Goal: Task Accomplishment & Management: Use online tool/utility

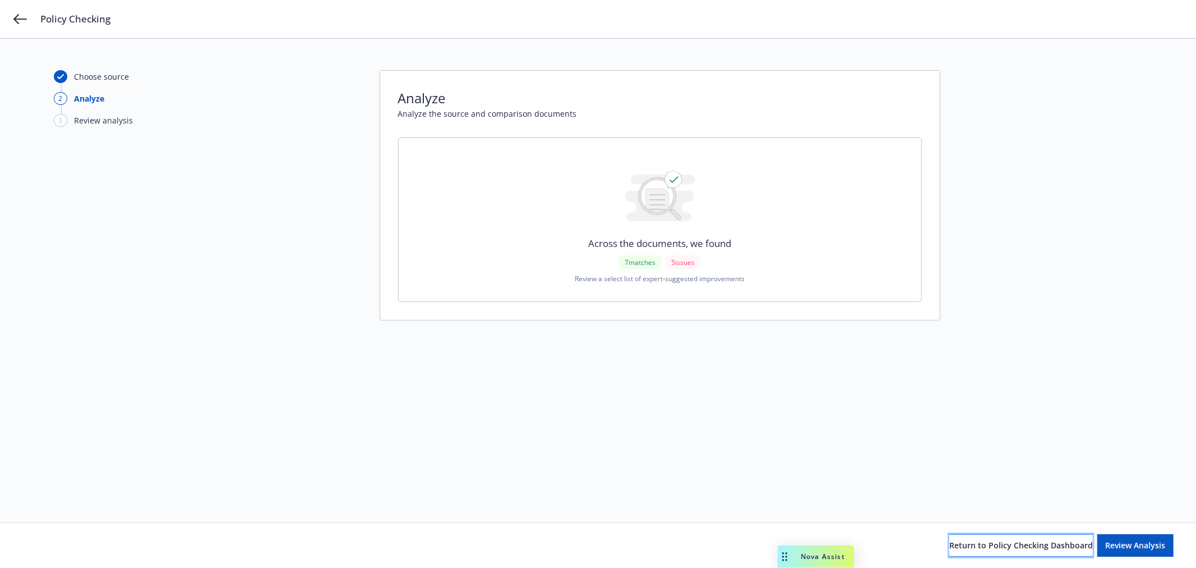
click at [1016, 547] on span "Return to Policy Checking Dashboard" at bounding box center [1021, 544] width 144 height 11
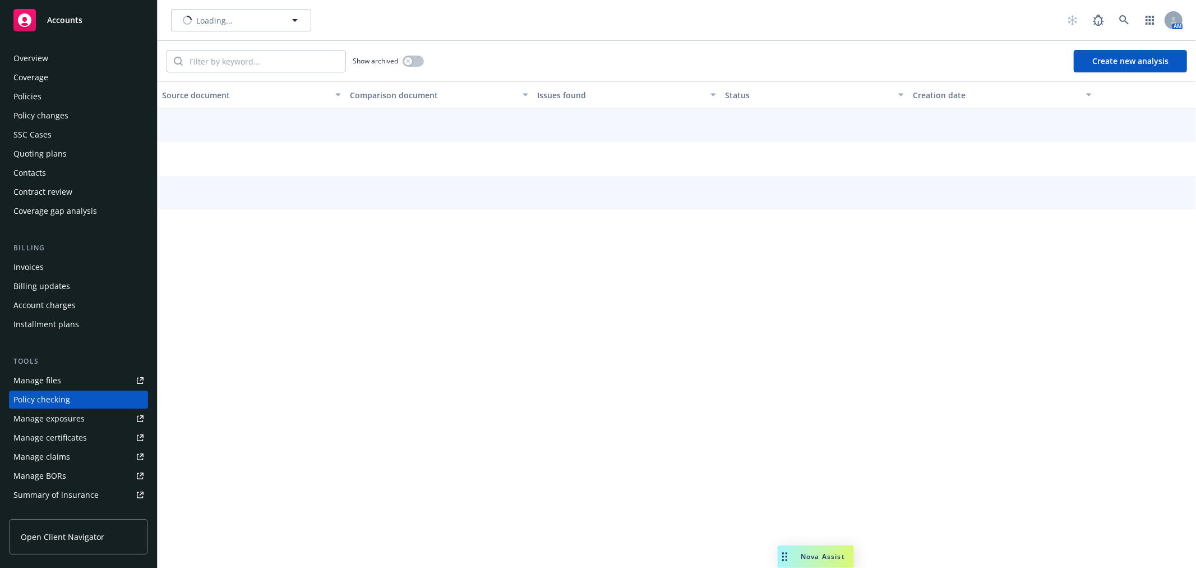
scroll to position [97, 0]
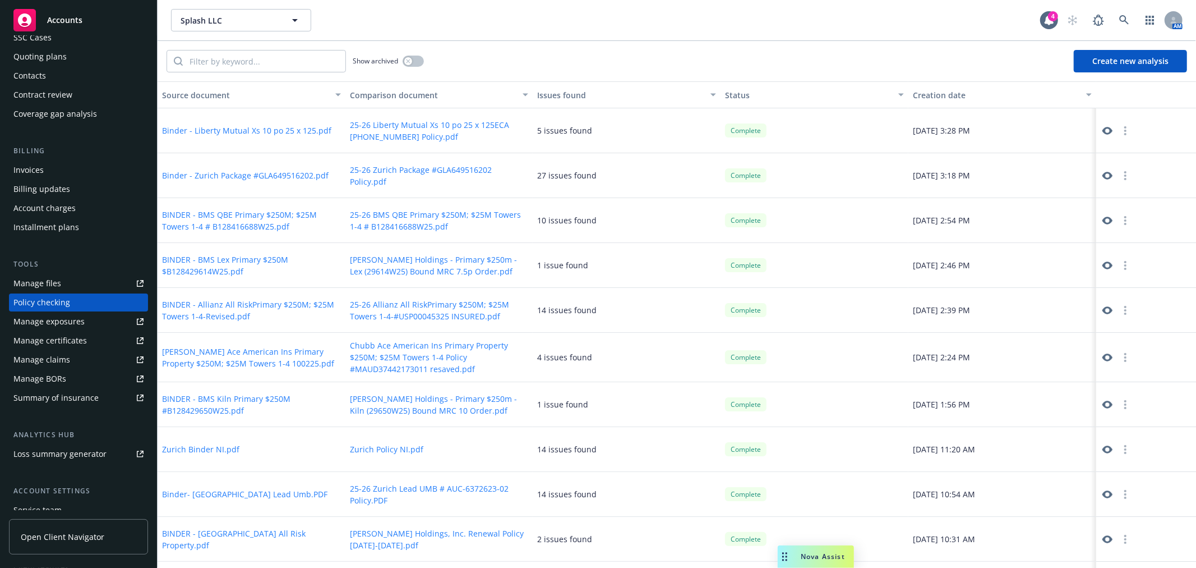
click at [1100, 64] on button "Create new analysis" at bounding box center [1130, 61] width 113 height 22
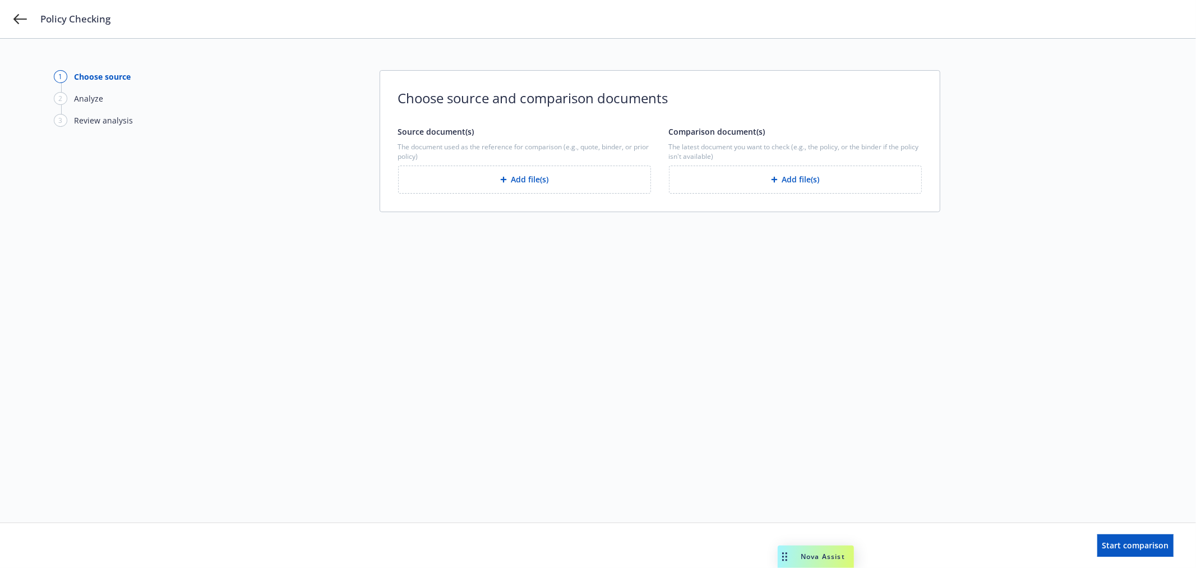
drag, startPoint x: 529, startPoint y: 182, endPoint x: 522, endPoint y: 182, distance: 7.3
click at [522, 182] on button "Add file(s)" at bounding box center [524, 179] width 253 height 28
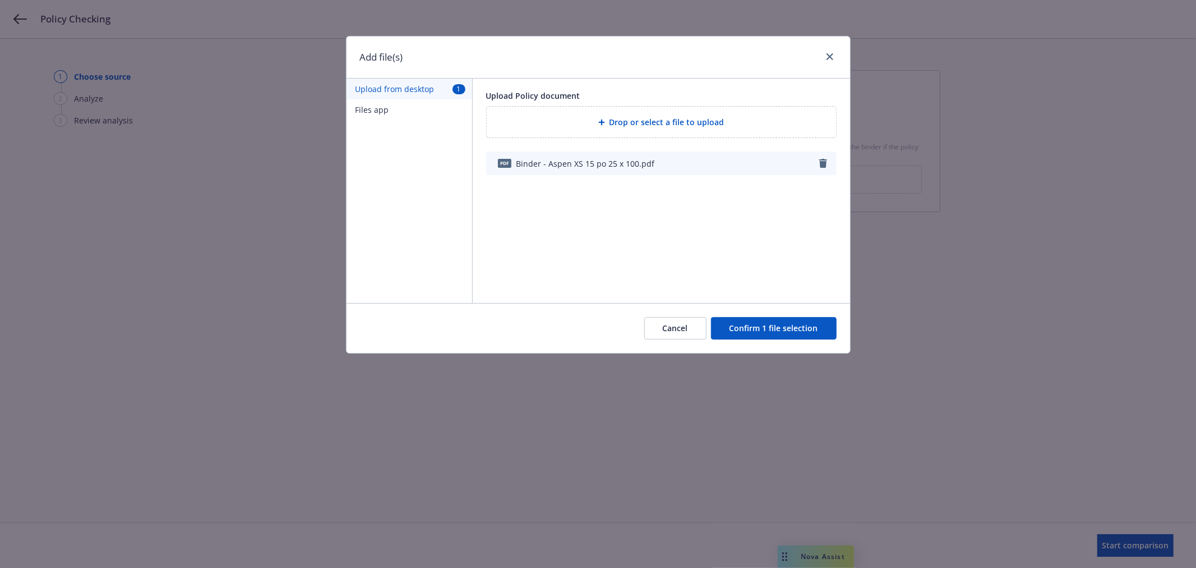
drag, startPoint x: 767, startPoint y: 332, endPoint x: 542, endPoint y: 307, distance: 226.8
click at [730, 321] on button "Confirm 1 file selection" at bounding box center [774, 328] width 126 height 22
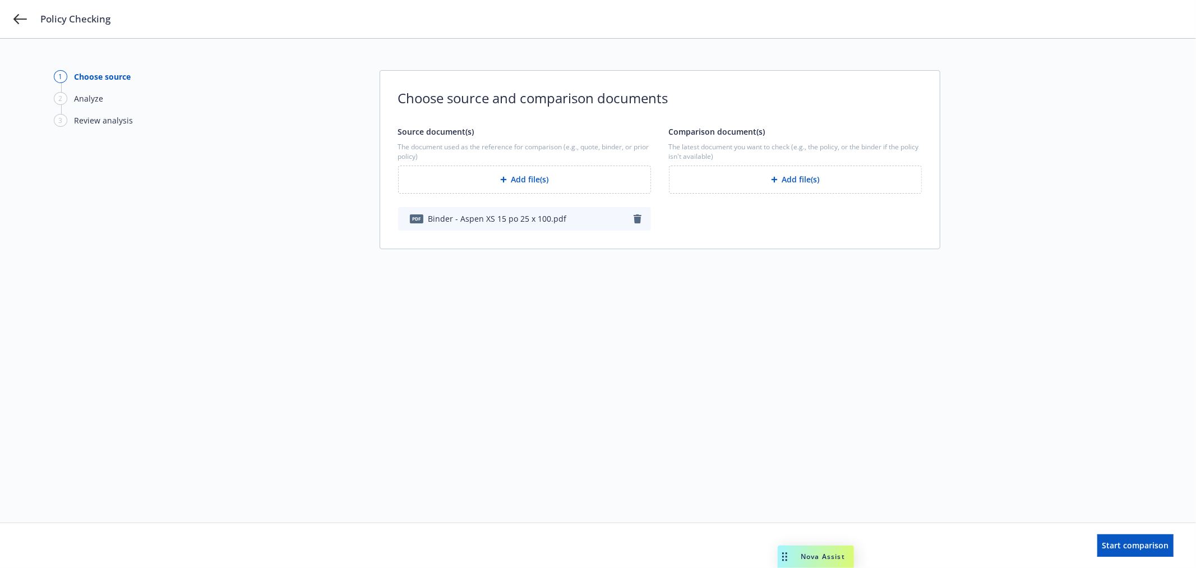
drag, startPoint x: 768, startPoint y: 182, endPoint x: 760, endPoint y: 182, distance: 7.9
click at [760, 182] on button "Add file(s)" at bounding box center [795, 179] width 253 height 28
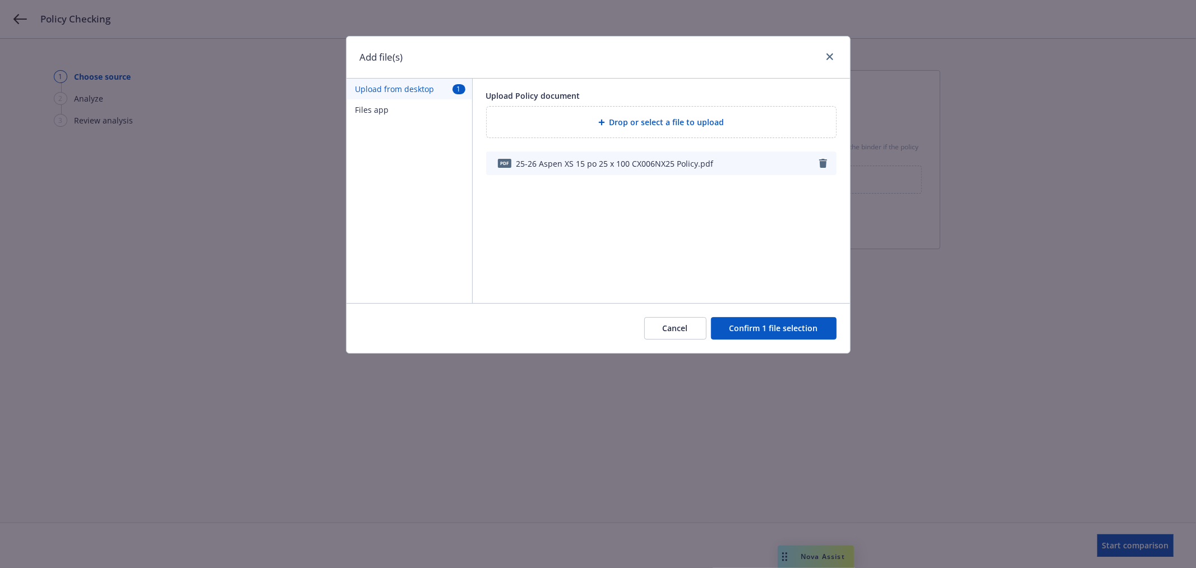
click at [817, 317] on div "Cancel Confirm 1 file selection" at bounding box center [599, 328] width 504 height 50
click at [810, 322] on button "Confirm 1 file selection" at bounding box center [774, 328] width 126 height 22
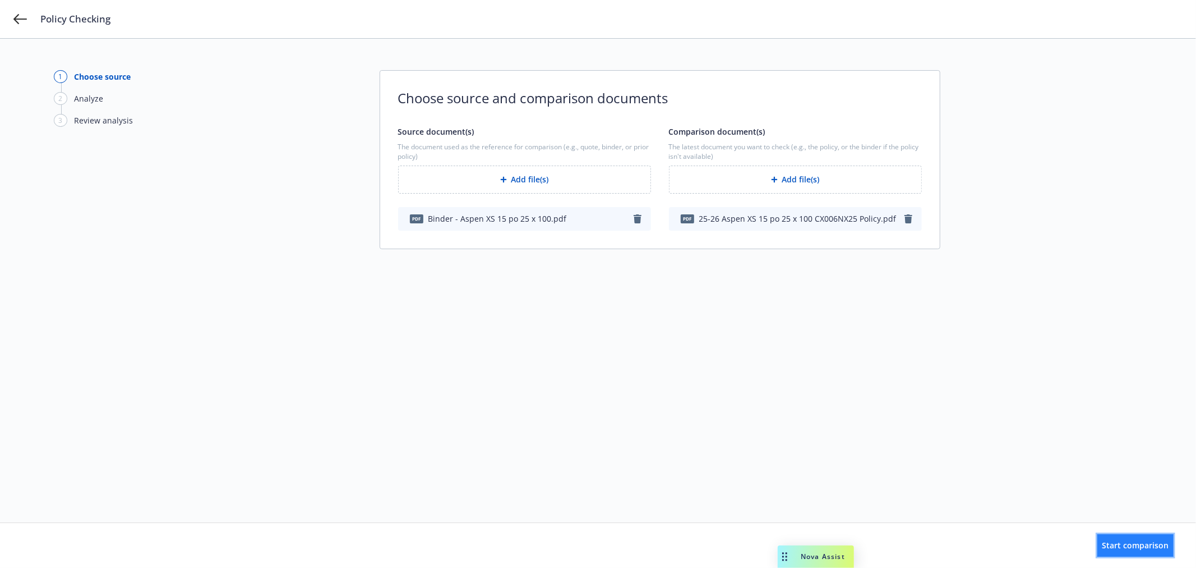
click at [1125, 548] on span "Start comparison" at bounding box center [1136, 544] width 67 height 11
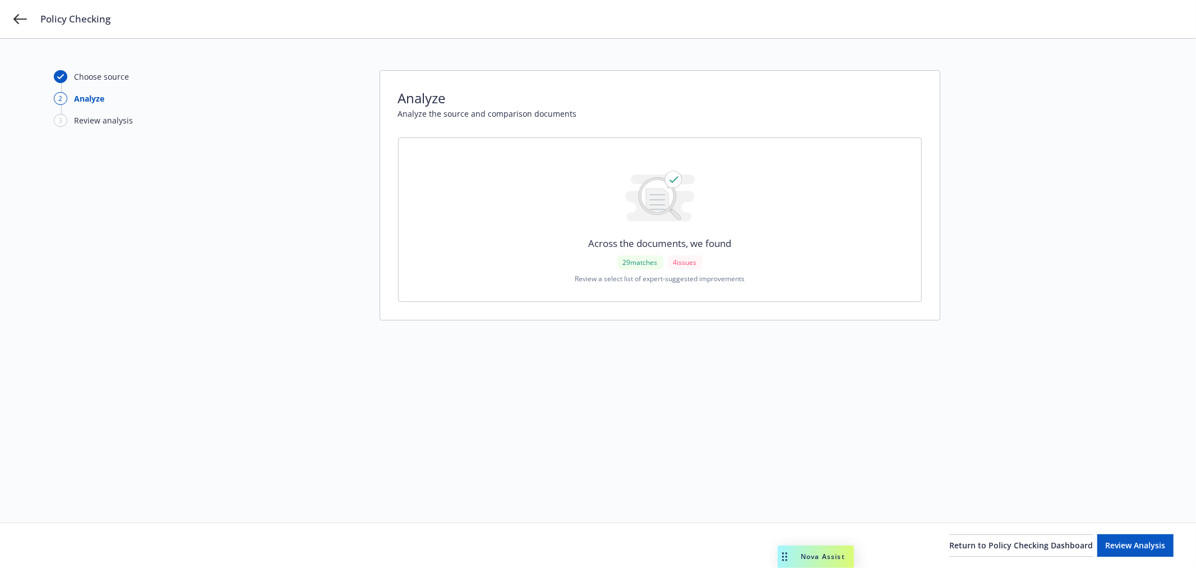
click at [961, 385] on div "Choose source 2 Analyze 3 Review analysis Analyze Analyze the source and compar…" at bounding box center [598, 280] width 1088 height 421
click at [990, 540] on span "Return to Policy Checking Dashboard" at bounding box center [1021, 544] width 144 height 11
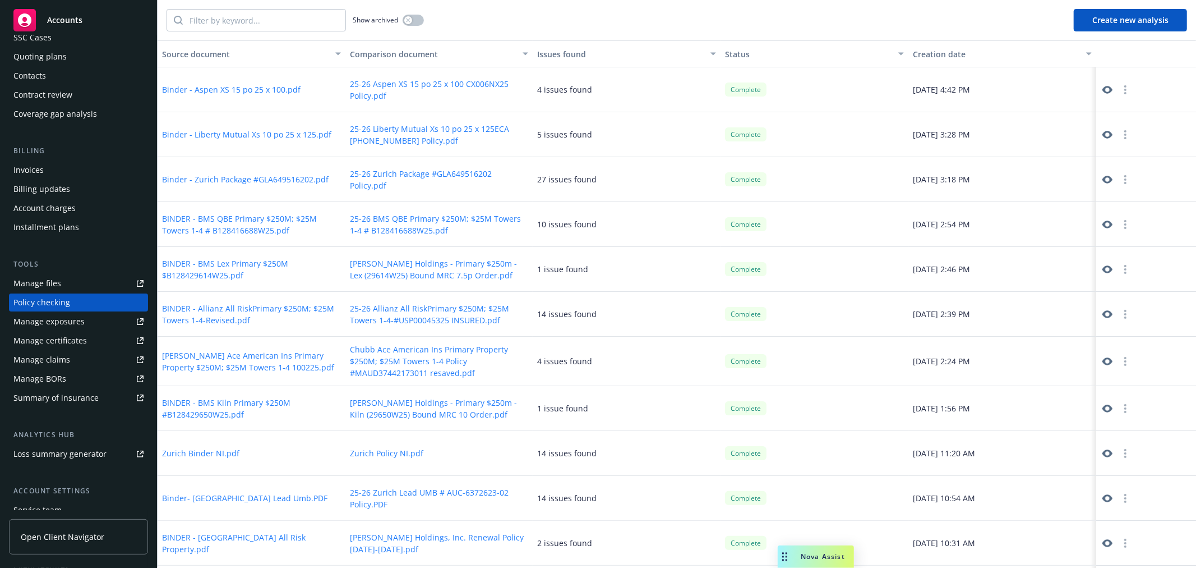
click at [1137, 23] on button "Create new analysis" at bounding box center [1130, 20] width 113 height 22
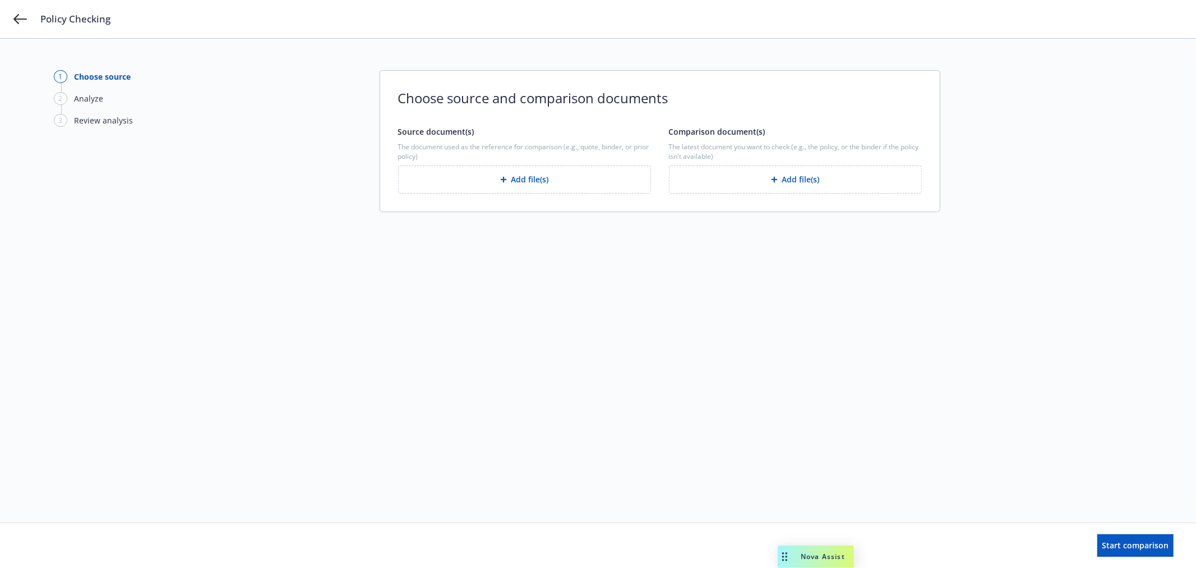
click at [795, 180] on button "Add file(s)" at bounding box center [795, 179] width 253 height 28
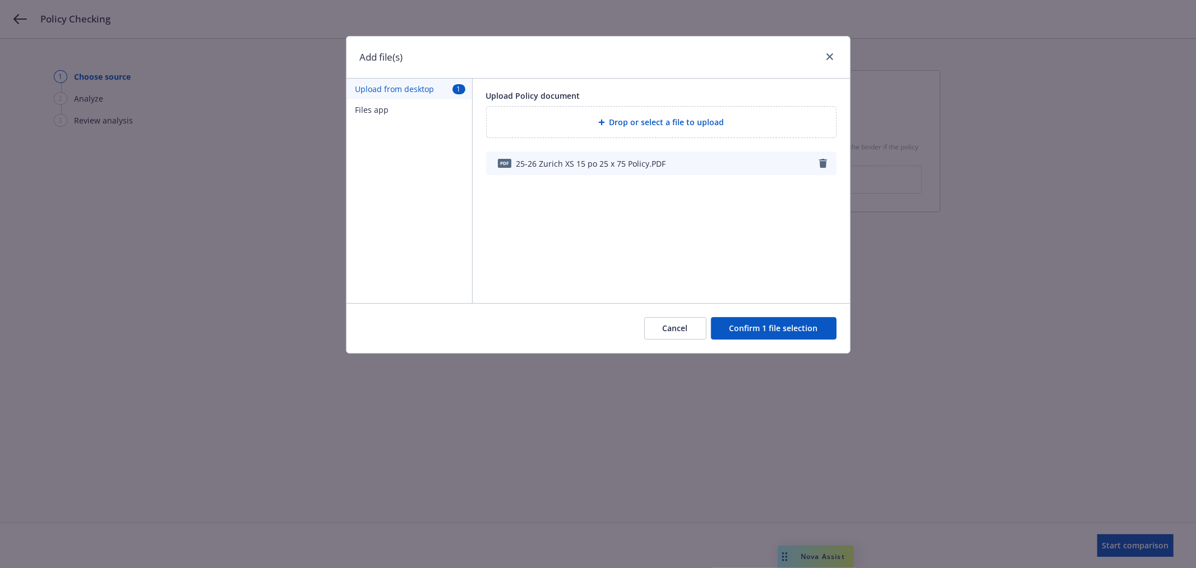
click at [771, 321] on button "Confirm 1 file selection" at bounding box center [774, 328] width 126 height 22
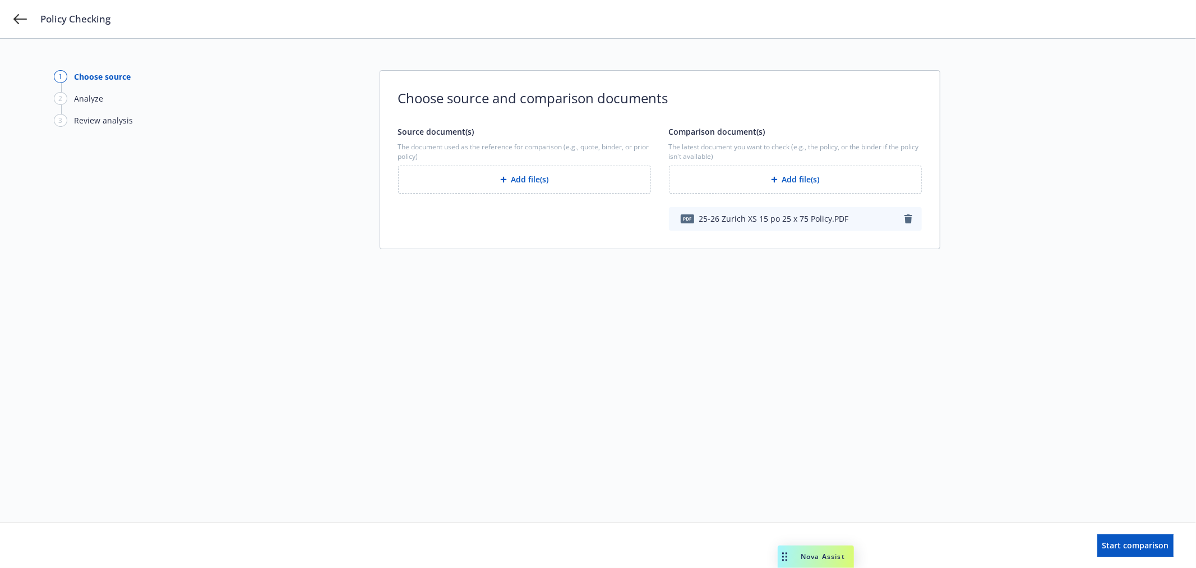
click at [559, 183] on button "Add file(s)" at bounding box center [524, 179] width 253 height 28
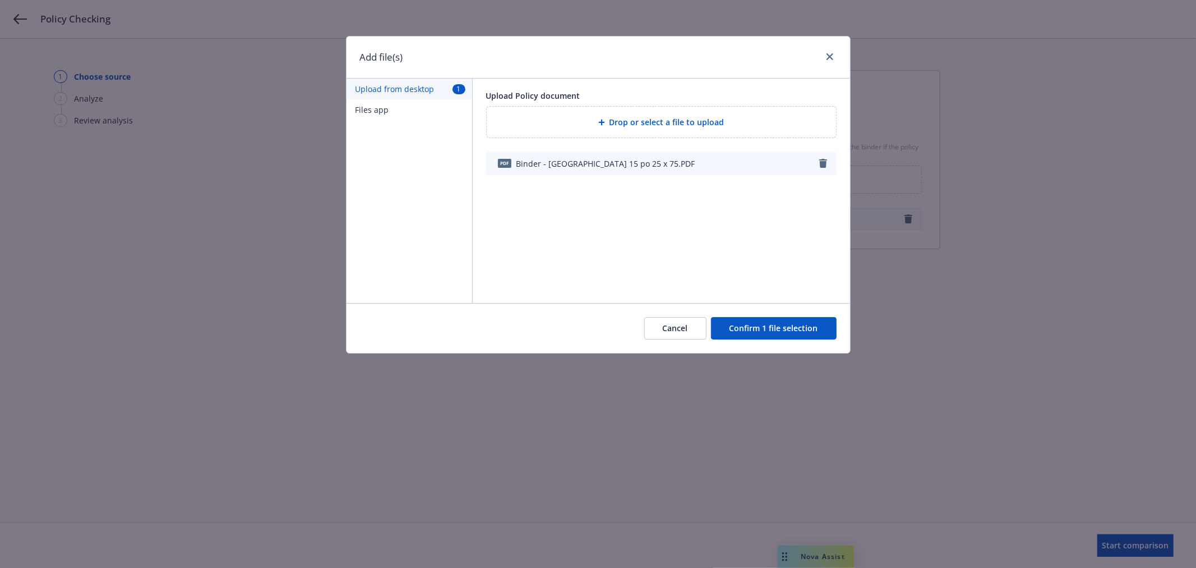
click at [774, 335] on button "Confirm 1 file selection" at bounding box center [774, 328] width 126 height 22
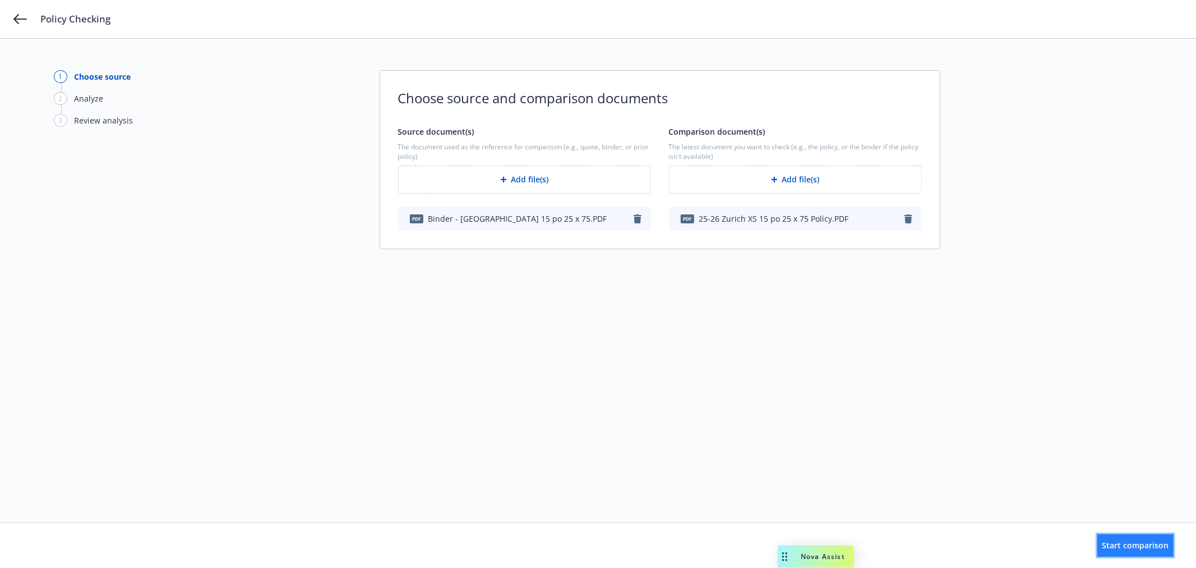
click at [1107, 535] on button "Start comparison" at bounding box center [1135, 545] width 76 height 22
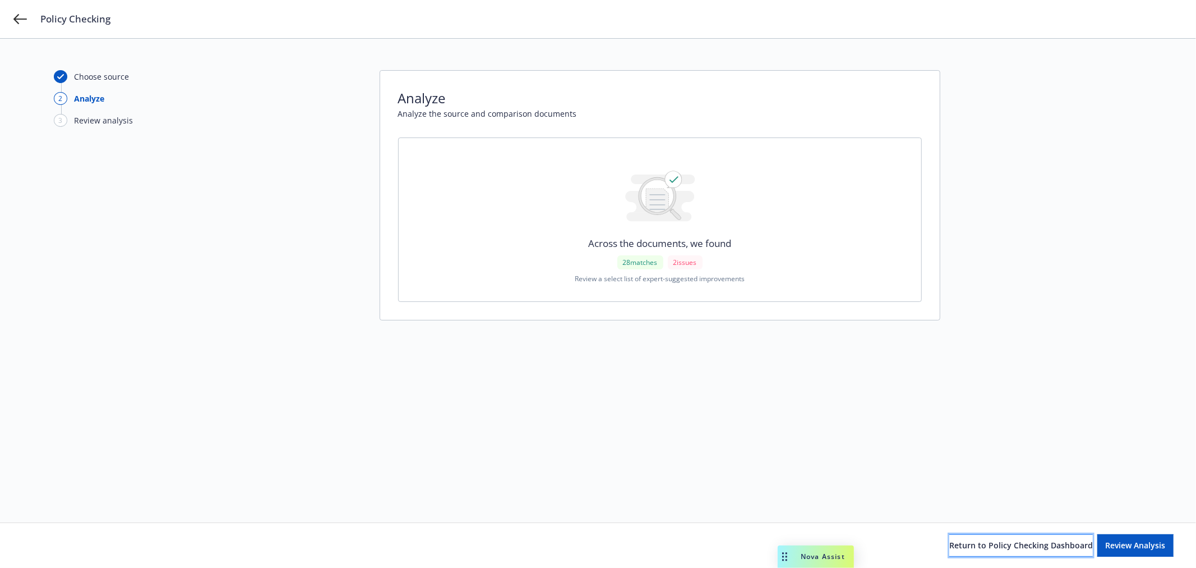
click at [1013, 548] on span "Return to Policy Checking Dashboard" at bounding box center [1021, 544] width 144 height 11
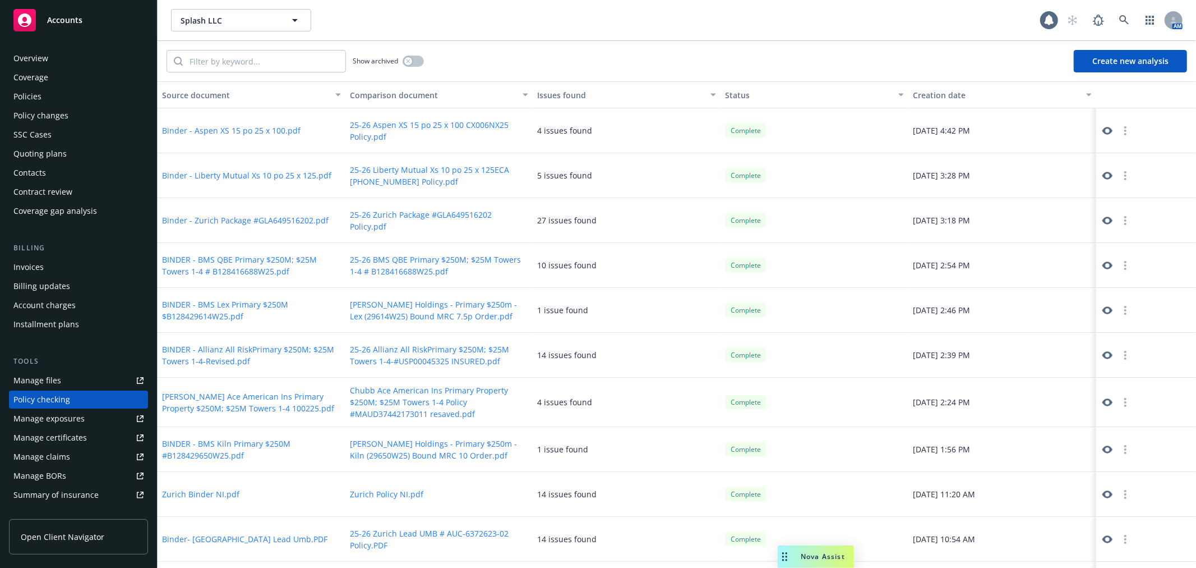
scroll to position [97, 0]
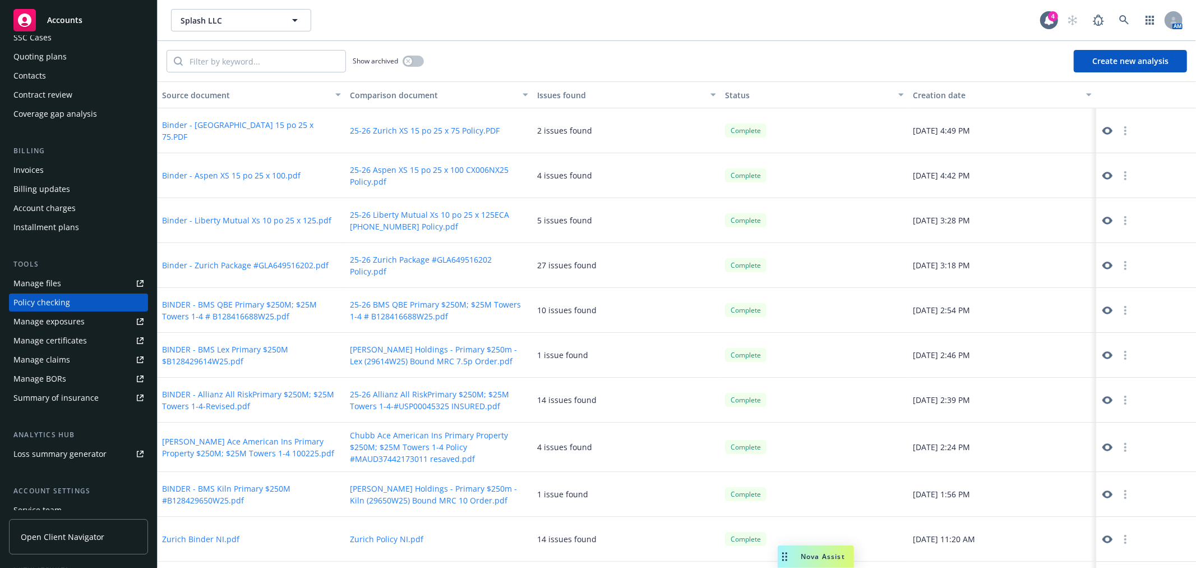
drag, startPoint x: 1111, startPoint y: 58, endPoint x: 1095, endPoint y: 62, distance: 16.3
click at [1110, 59] on button "Create new analysis" at bounding box center [1130, 61] width 113 height 22
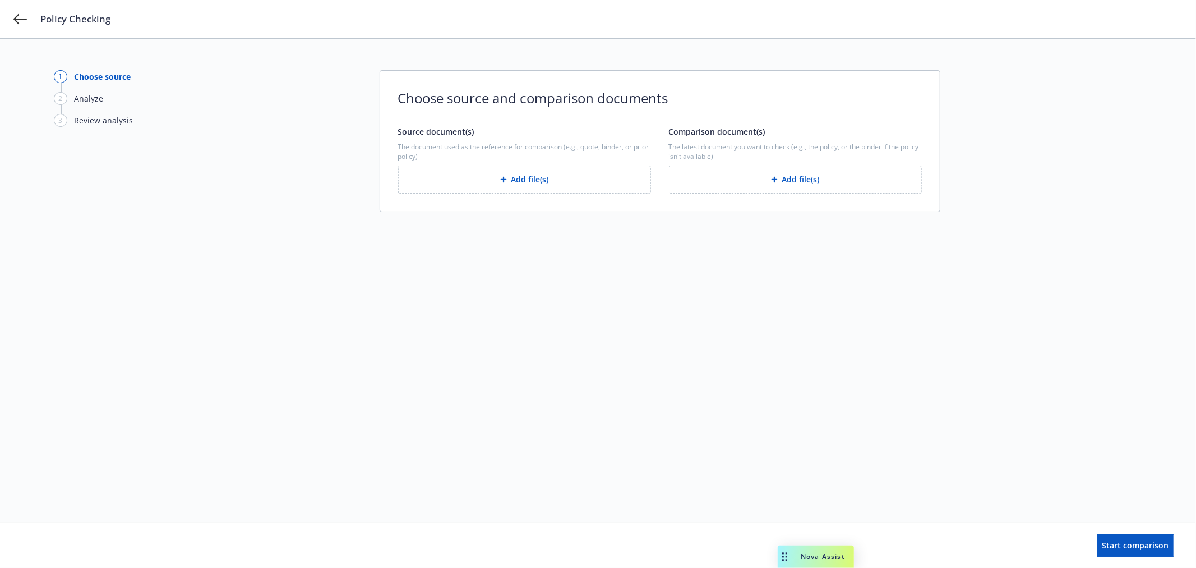
click at [475, 176] on button "Add file(s)" at bounding box center [524, 179] width 253 height 28
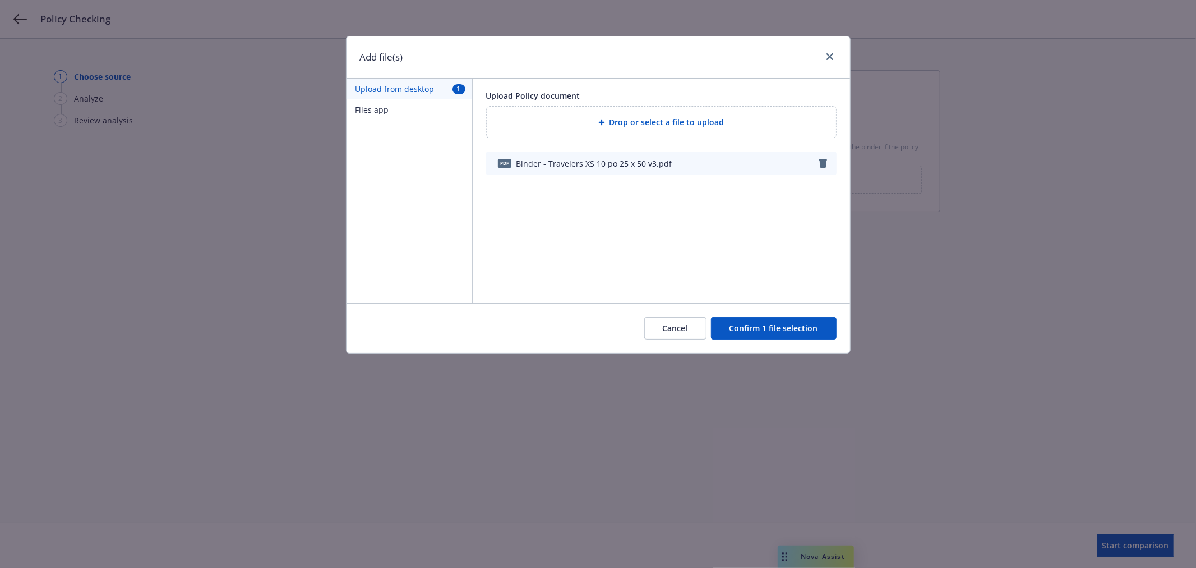
click at [769, 330] on button "Confirm 1 file selection" at bounding box center [774, 328] width 126 height 22
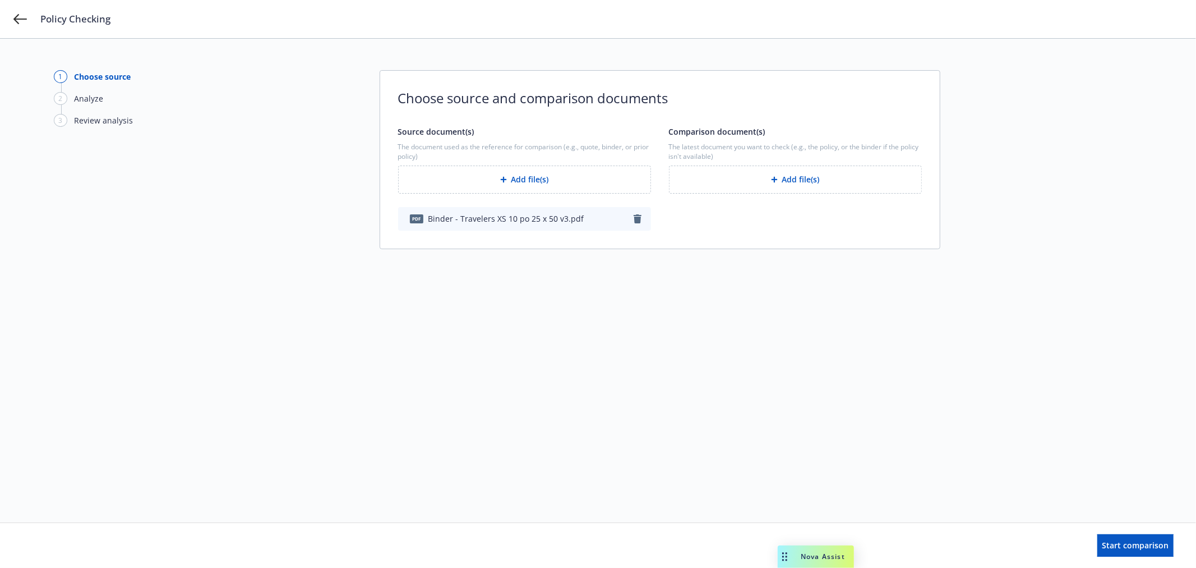
drag, startPoint x: 796, startPoint y: 184, endPoint x: 783, endPoint y: 184, distance: 13.5
click at [783, 184] on button "Add file(s)" at bounding box center [795, 179] width 253 height 28
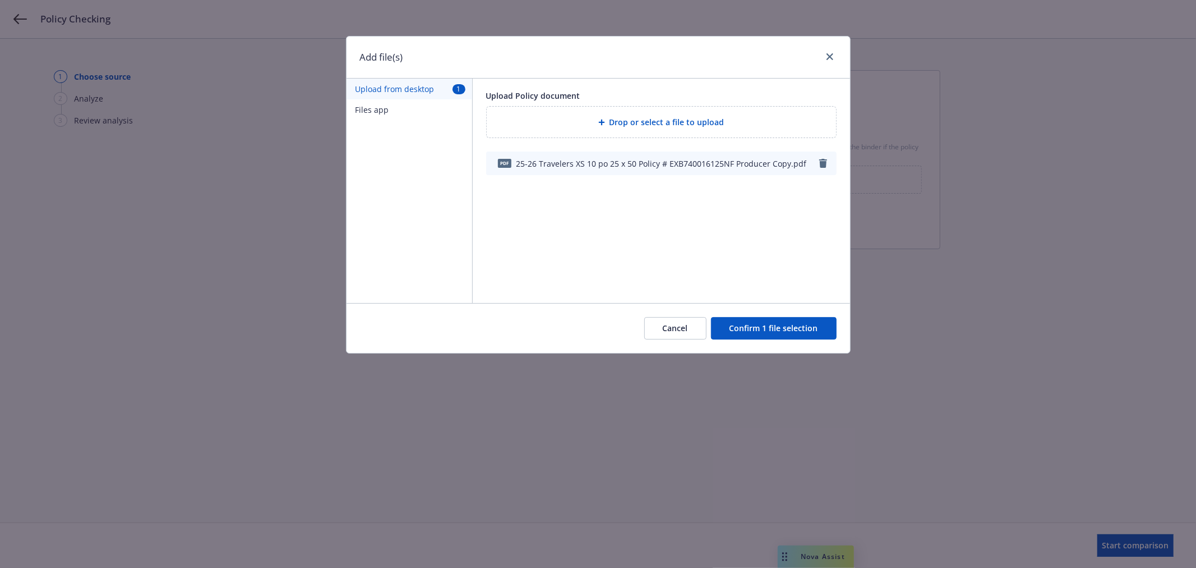
click at [778, 331] on button "Confirm 1 file selection" at bounding box center [774, 328] width 126 height 22
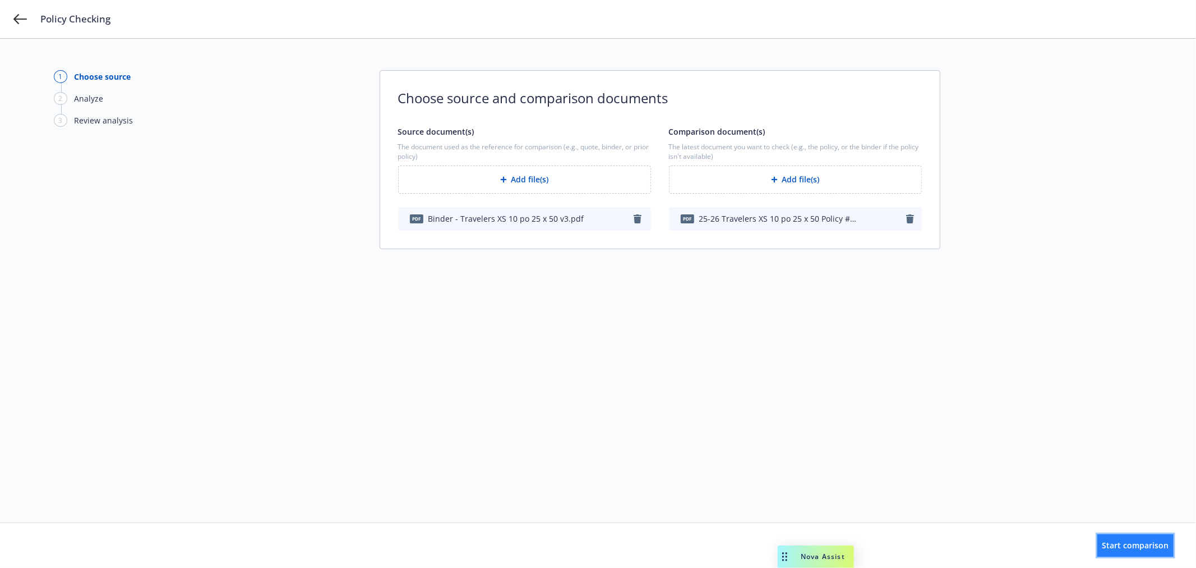
click at [1112, 546] on span "Start comparison" at bounding box center [1136, 544] width 67 height 11
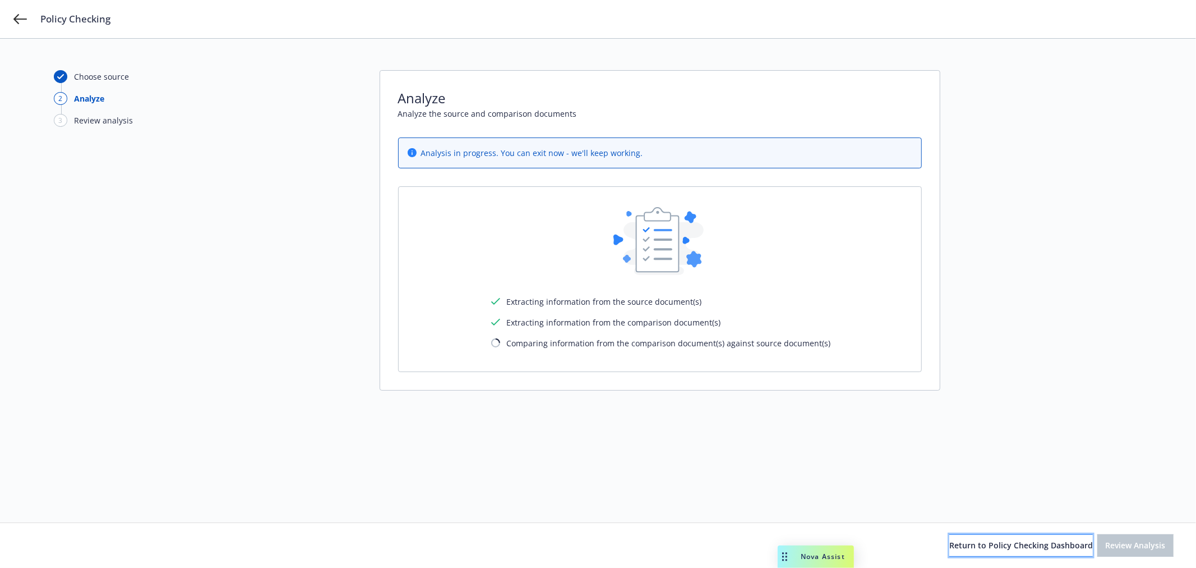
click at [999, 546] on span "Return to Policy Checking Dashboard" at bounding box center [1021, 544] width 144 height 11
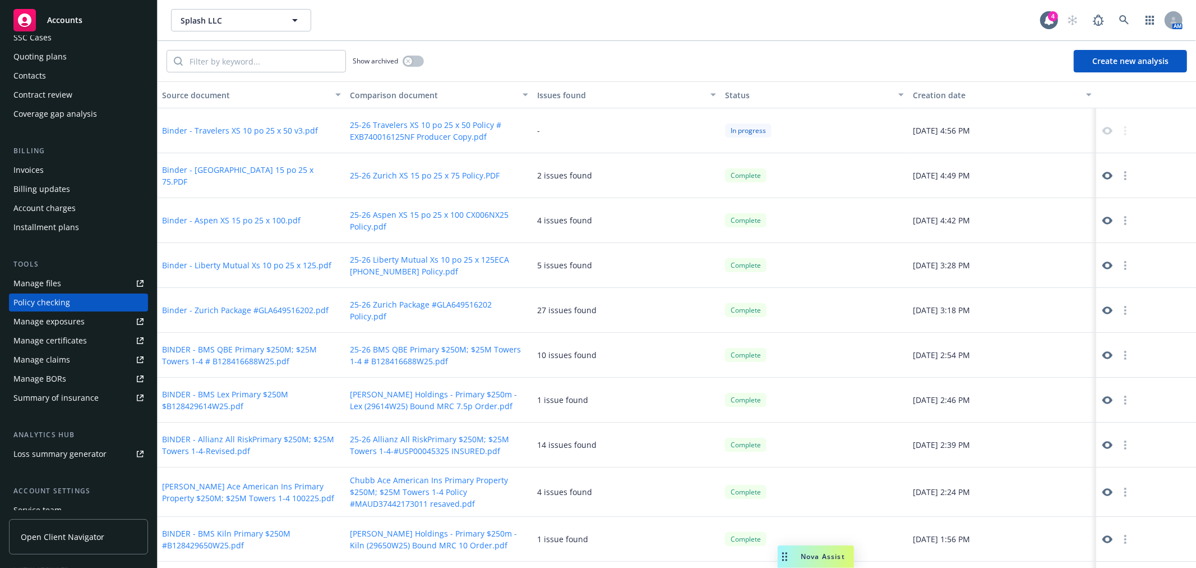
click at [1120, 59] on button "Create new analysis" at bounding box center [1130, 61] width 113 height 22
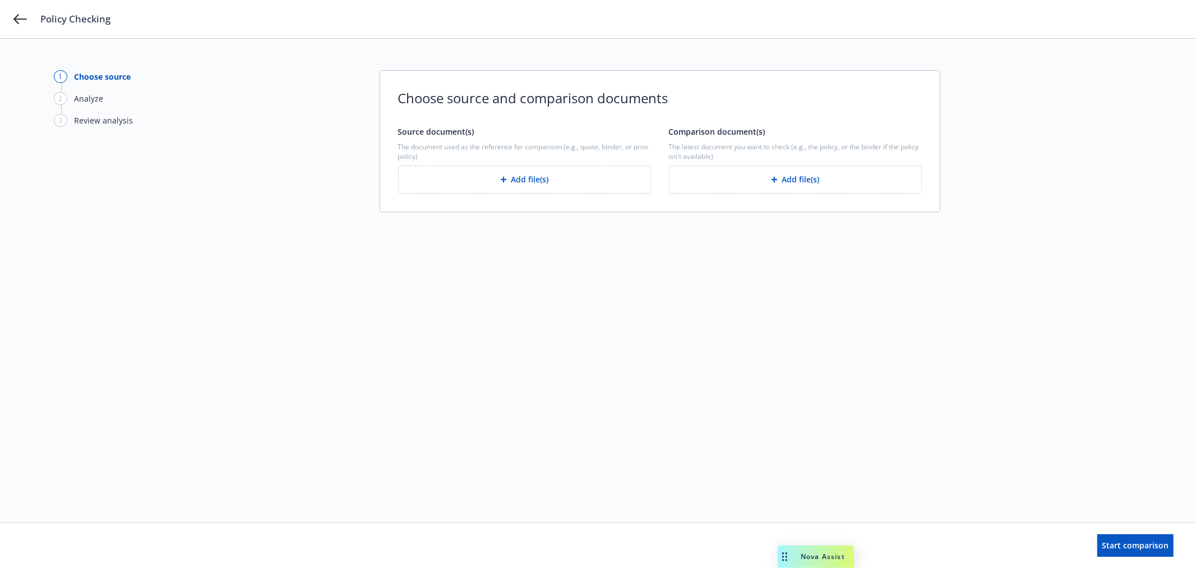
click at [754, 175] on button "Add file(s)" at bounding box center [795, 179] width 253 height 28
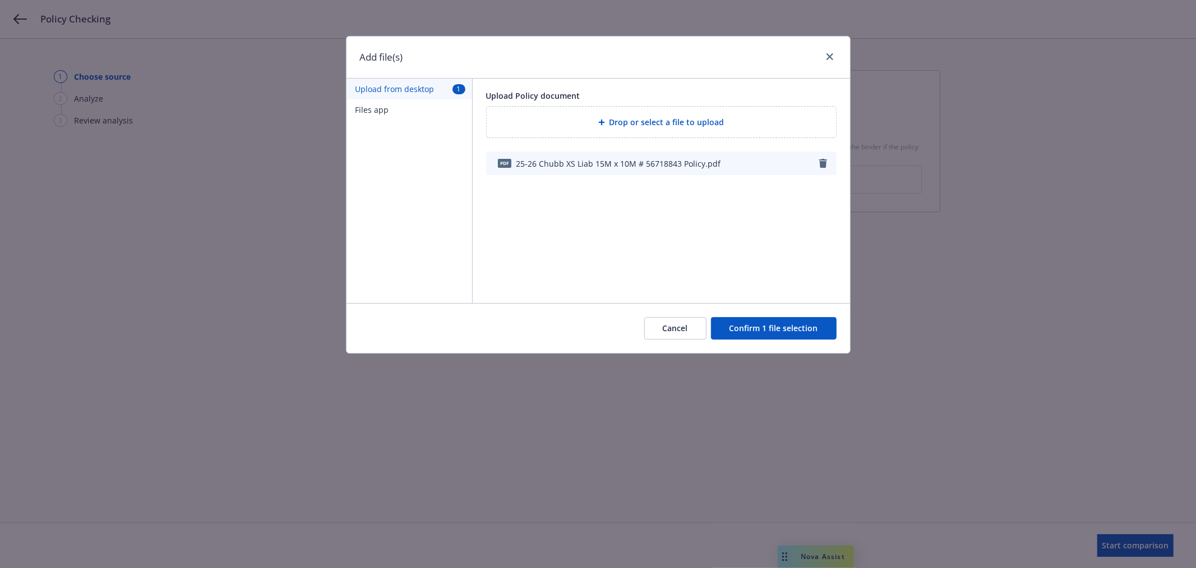
drag, startPoint x: 782, startPoint y: 331, endPoint x: 427, endPoint y: 288, distance: 358.1
click at [782, 331] on button "Confirm 1 file selection" at bounding box center [774, 328] width 126 height 22
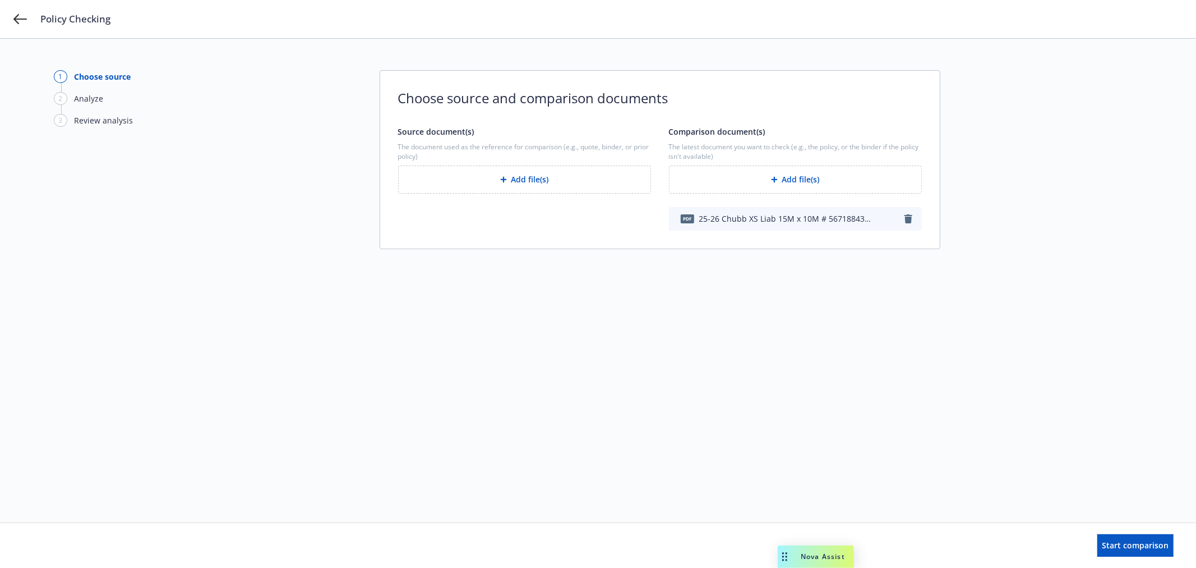
click at [491, 181] on button "Add file(s)" at bounding box center [524, 179] width 253 height 28
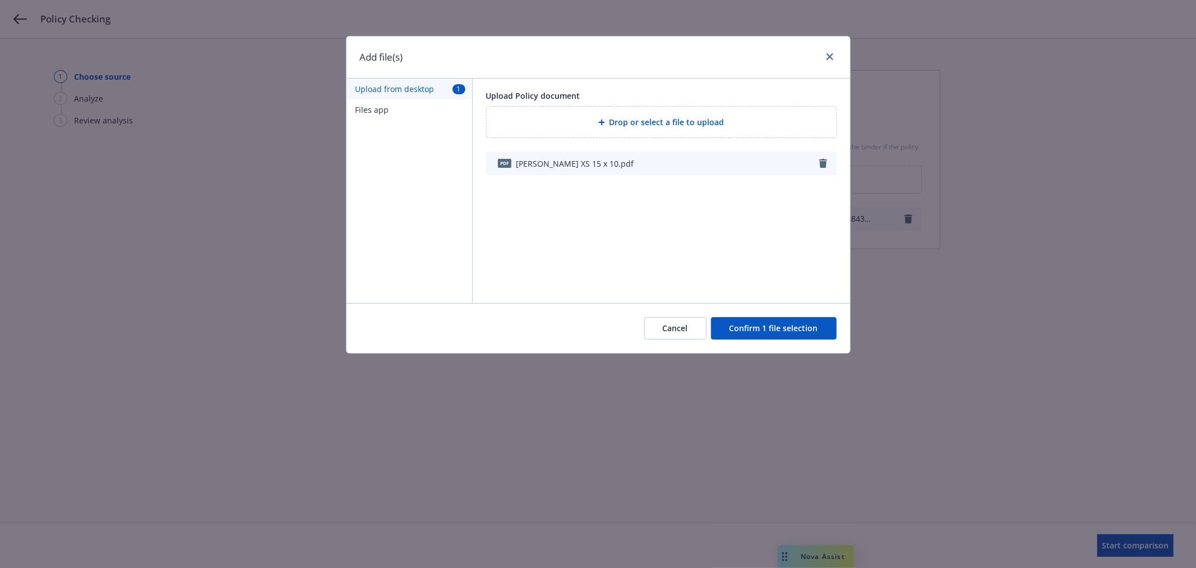
click at [763, 333] on button "Confirm 1 file selection" at bounding box center [774, 328] width 126 height 22
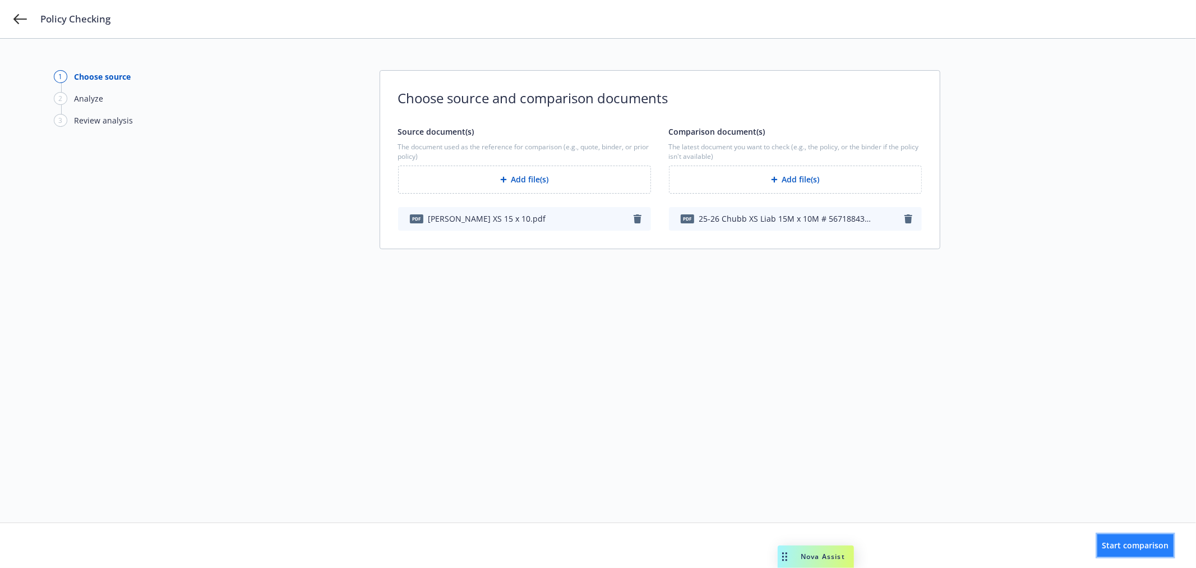
click at [1119, 547] on span "Start comparison" at bounding box center [1136, 544] width 67 height 11
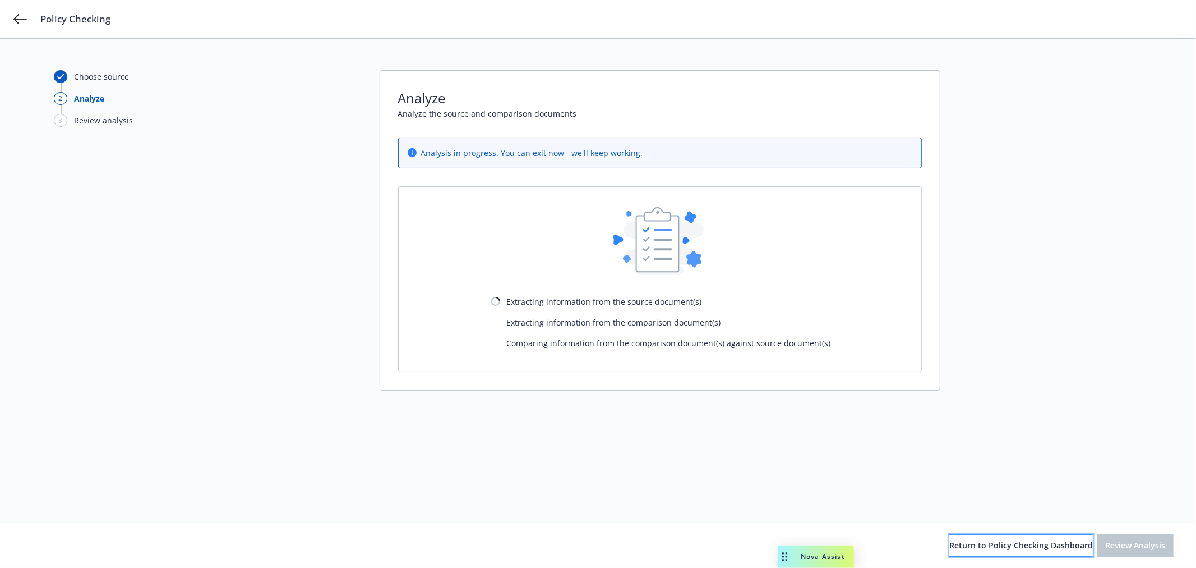
click at [990, 545] on span "Return to Policy Checking Dashboard" at bounding box center [1021, 544] width 144 height 11
